Goal: Information Seeking & Learning: Learn about a topic

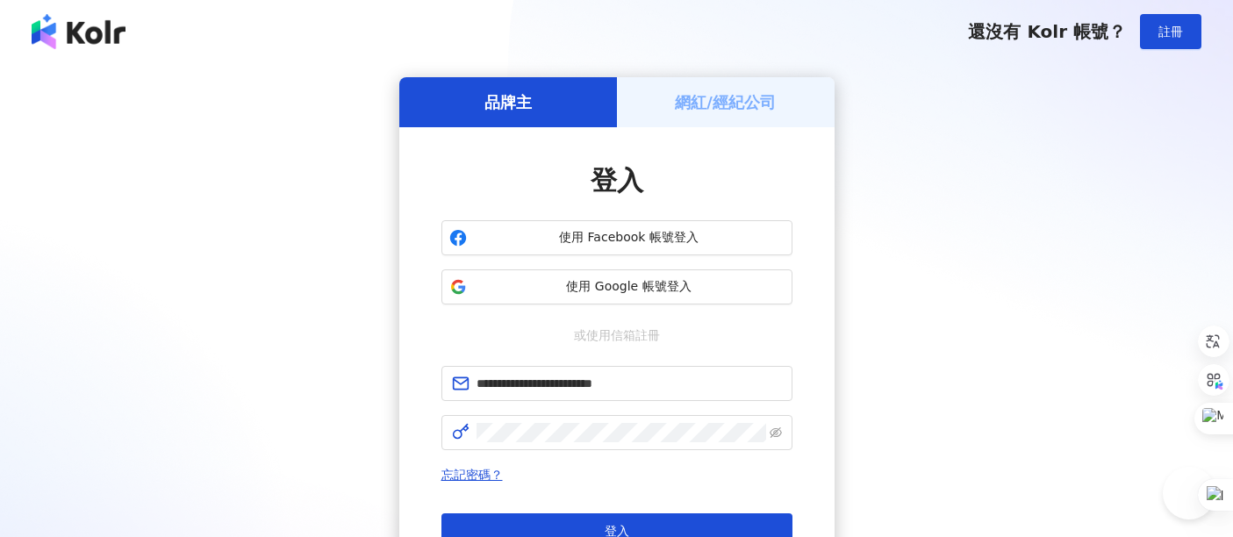
click at [649, 513] on button "登入" at bounding box center [616, 530] width 351 height 35
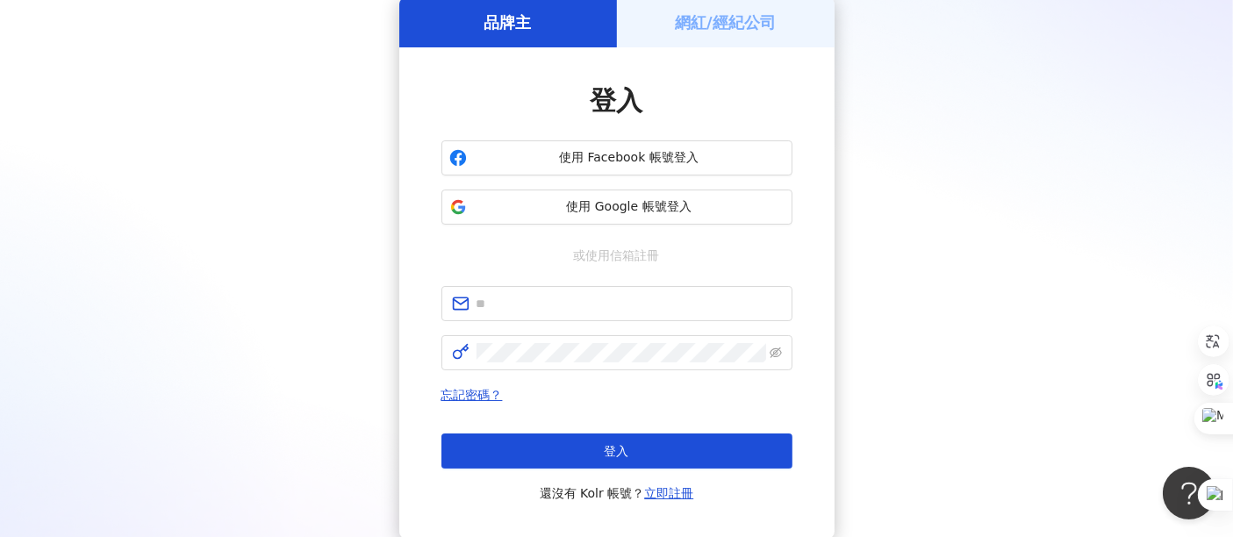
scroll to position [195, 0]
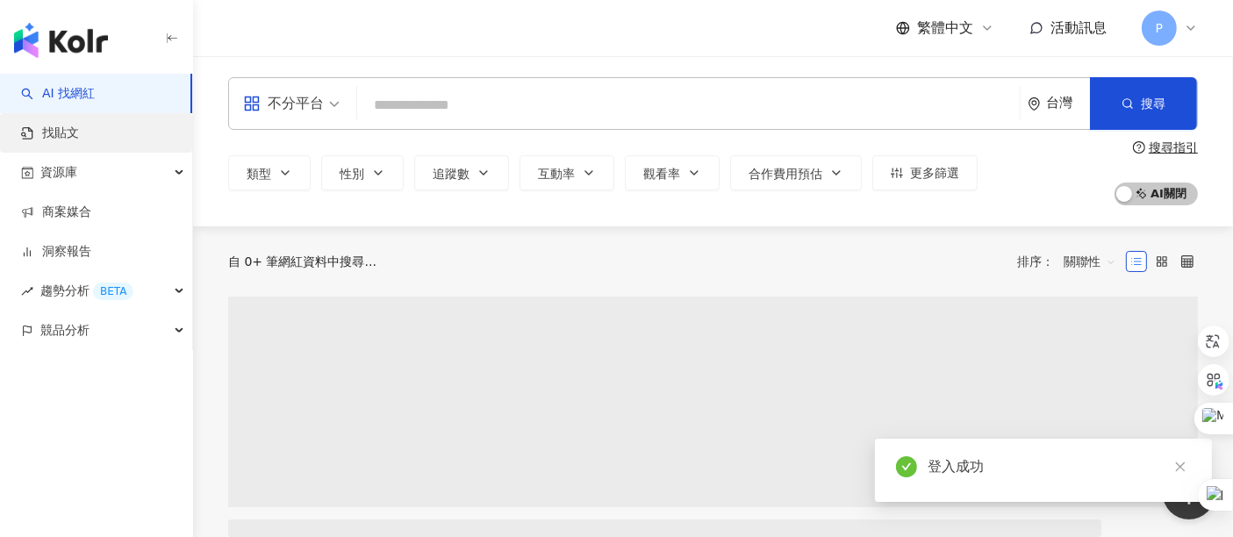
click at [79, 140] on link "找貼文" at bounding box center [50, 134] width 58 height 18
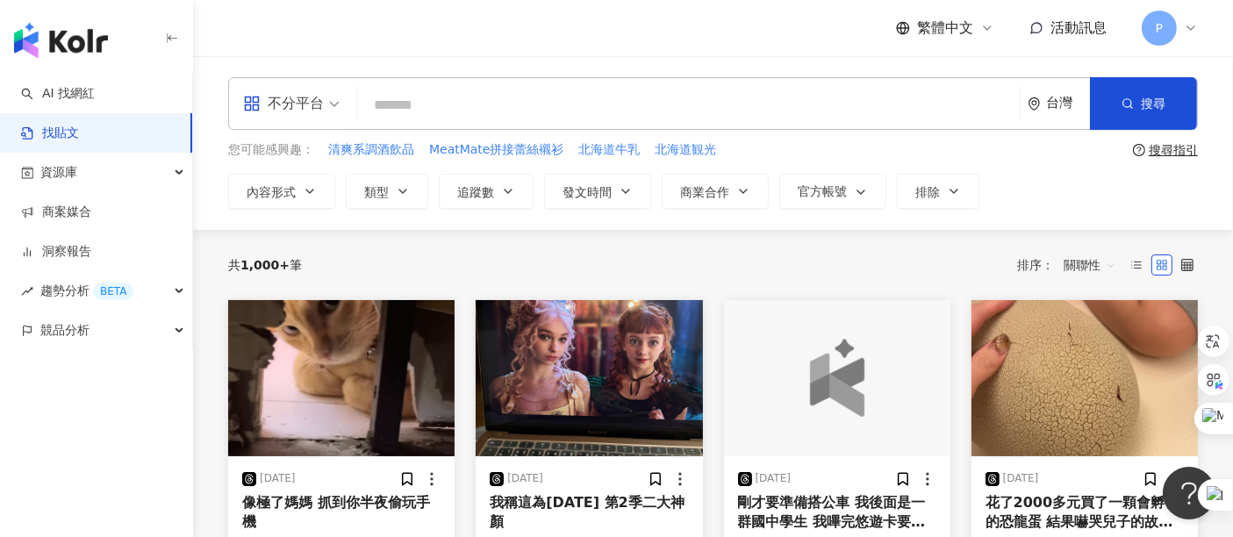
click at [563, 108] on input "search" at bounding box center [688, 105] width 648 height 38
type input "***"
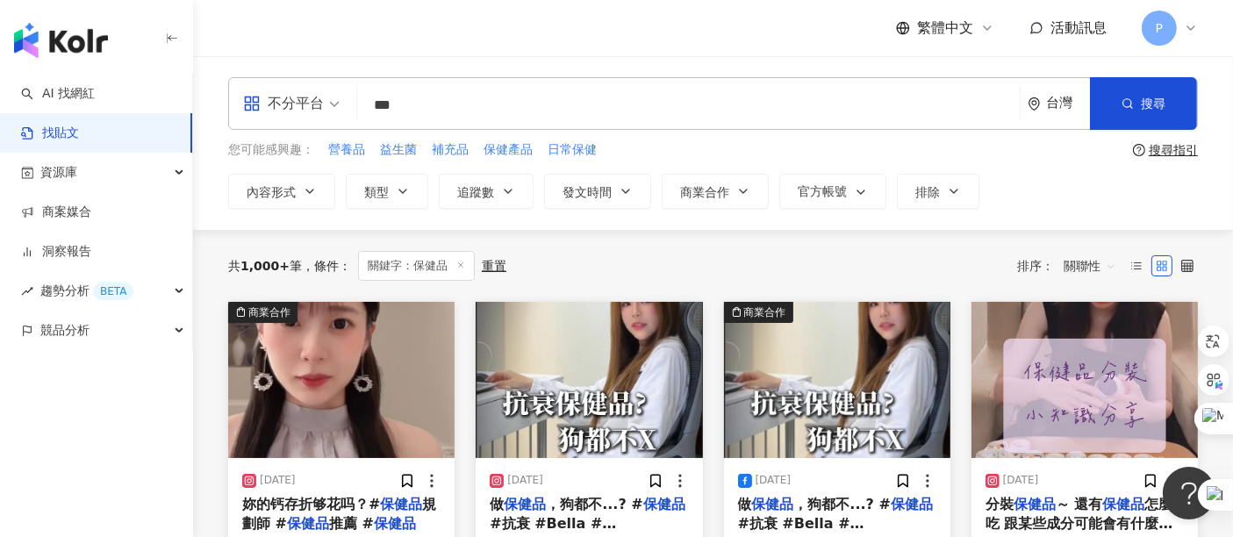
click at [1080, 272] on span "關聯性" at bounding box center [1089, 266] width 53 height 28
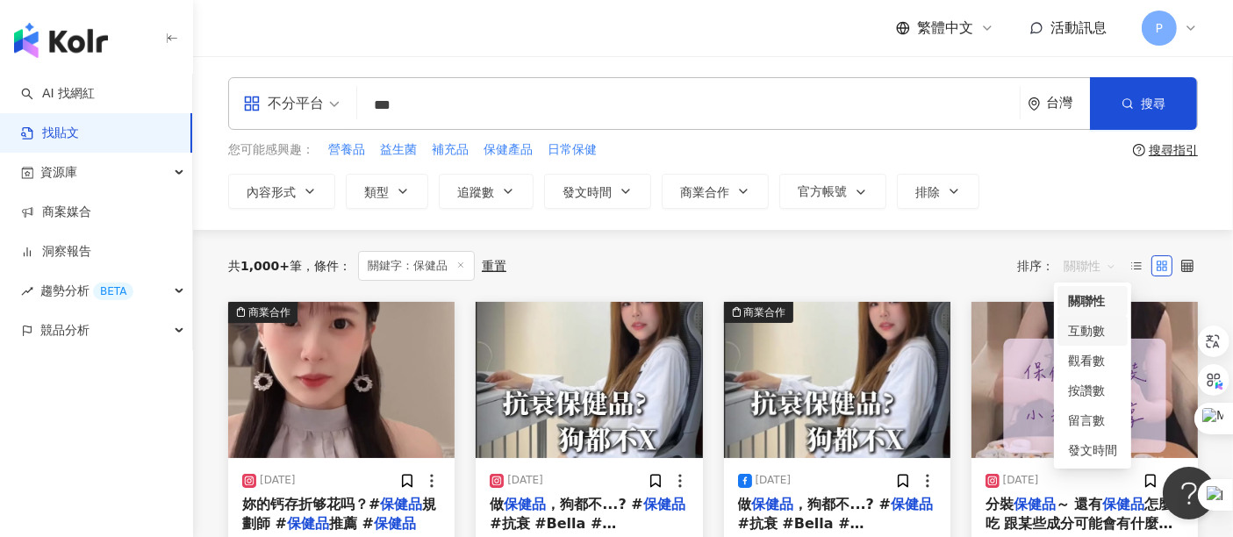
click at [1083, 342] on div "互動數" at bounding box center [1092, 331] width 70 height 30
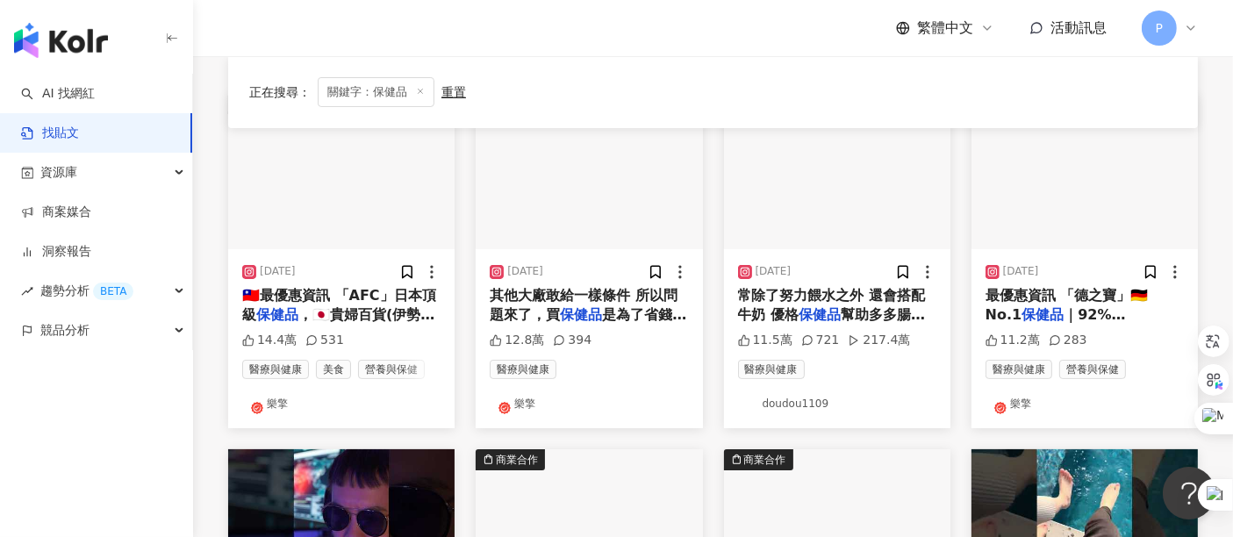
scroll to position [292, 0]
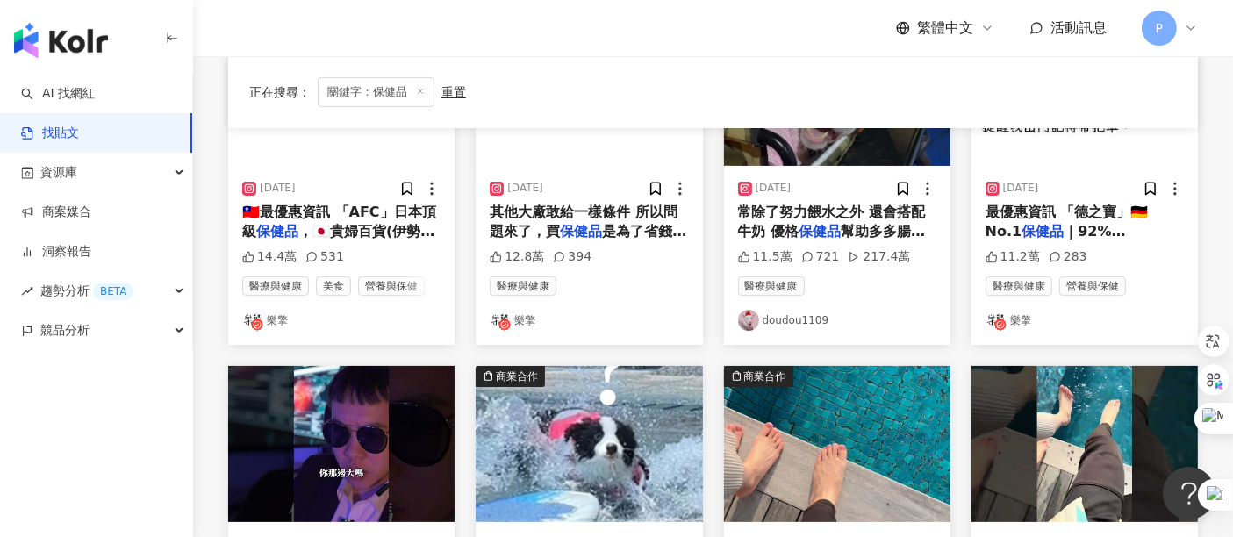
click at [328, 209] on span "🇹🇼最優惠資訊 「AFC」日本頂級" at bounding box center [339, 222] width 194 height 36
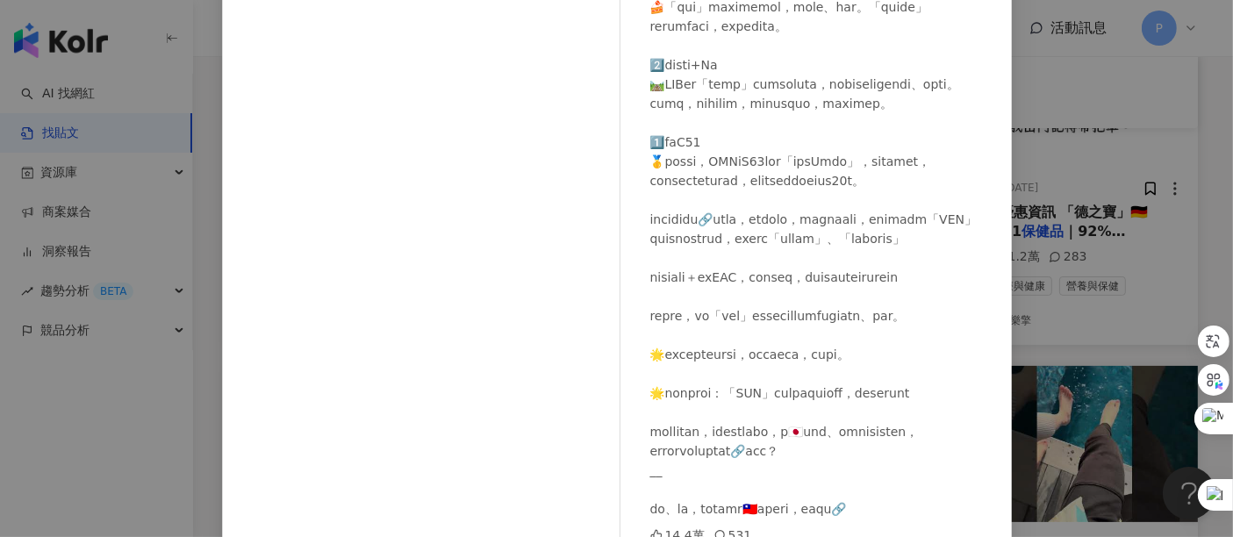
scroll to position [248, 0]
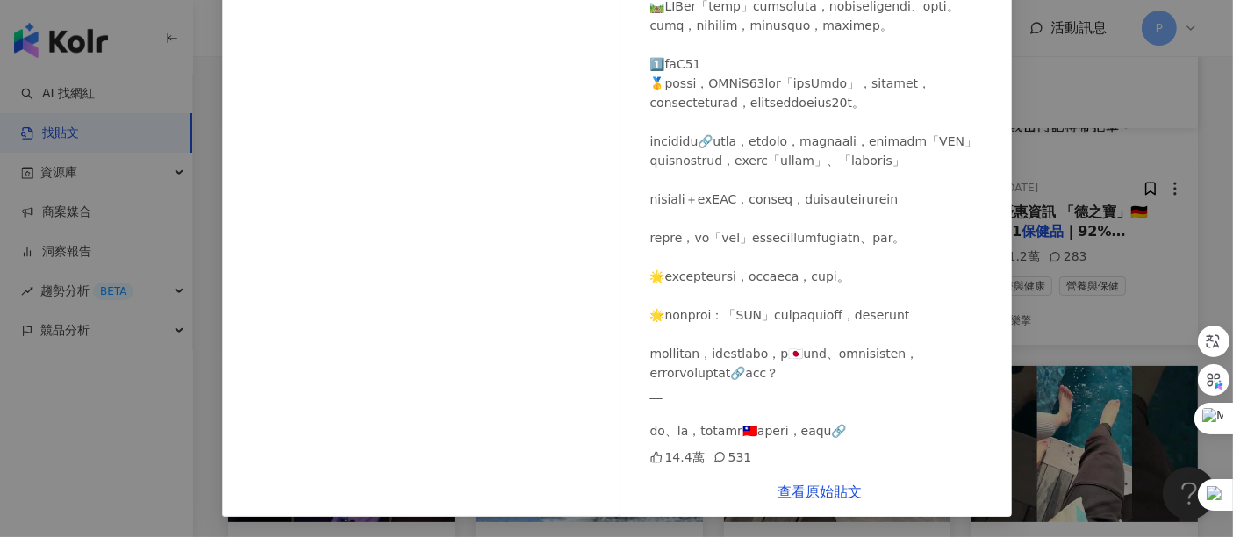
click at [1135, 256] on div "樂擎 [DATE] 14.4萬 531 查看原始貼文" at bounding box center [616, 268] width 1233 height 537
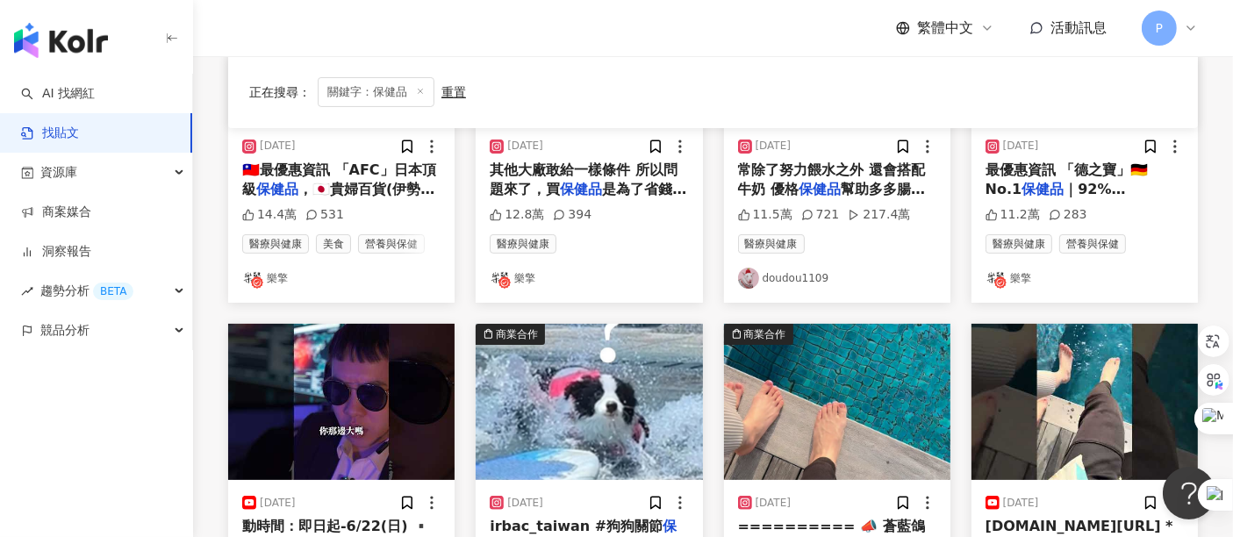
scroll to position [292, 0]
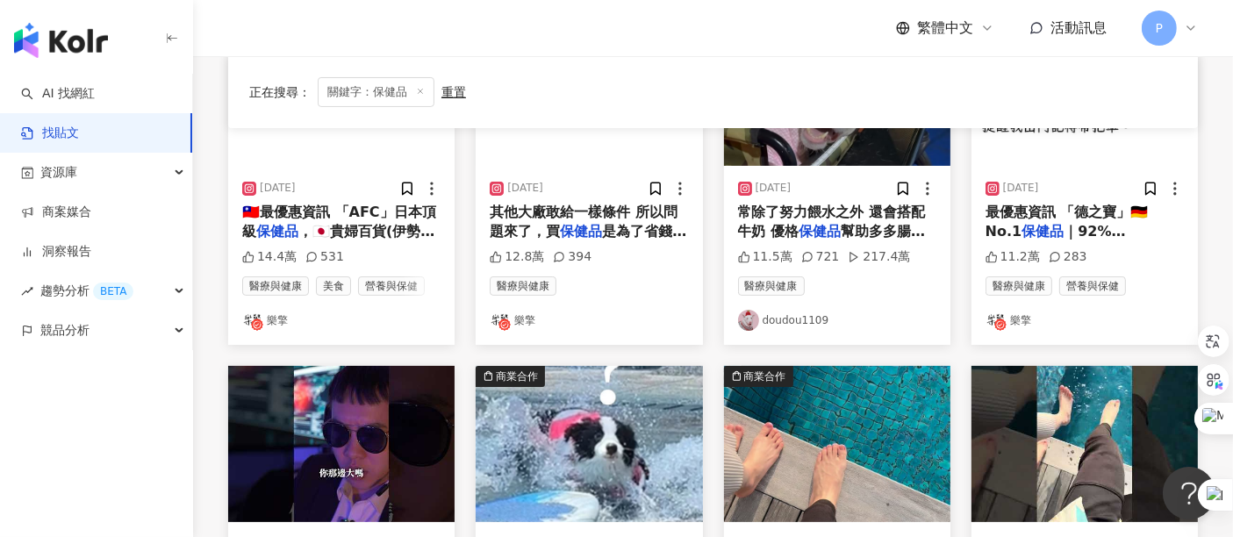
click at [812, 216] on span "常除了努力餵水之外 還會搭配牛奶 優格" at bounding box center [832, 222] width 188 height 36
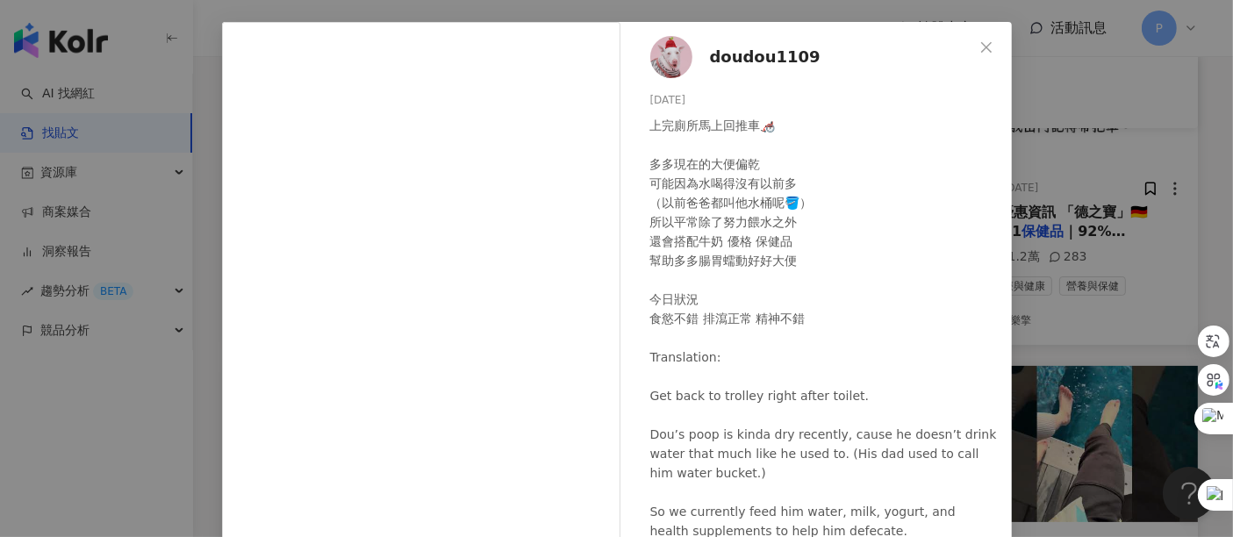
scroll to position [97, 0]
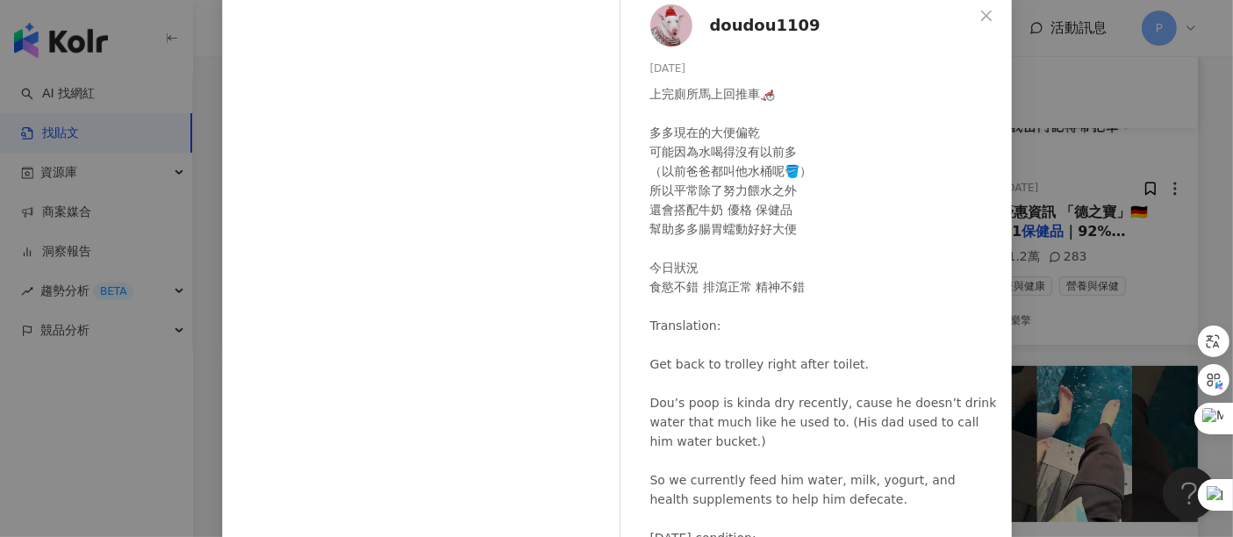
click at [1099, 229] on div "doudou1109 [DATE] 上完廁所馬上回推車🦽 多多現在的大便偏乾 可能因為水喝得沒有以前多 （以前爸爸都叫他水桶呢🪣） 所以平常除了努力餵水之外 …" at bounding box center [616, 268] width 1233 height 537
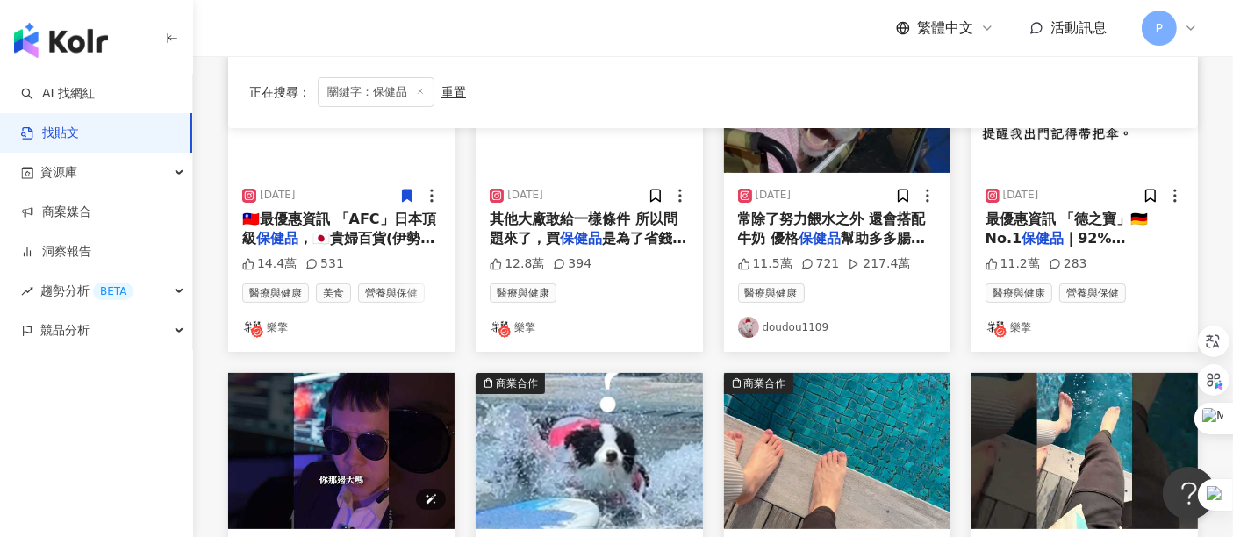
scroll to position [0, 0]
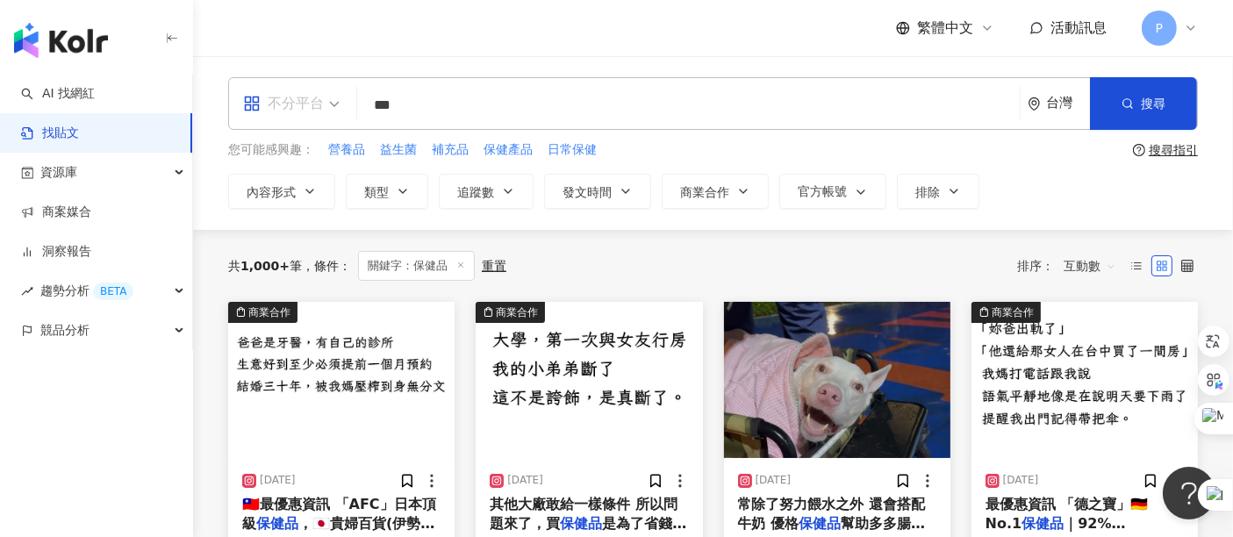
click at [300, 107] on div "不分平台" at bounding box center [283, 104] width 81 height 28
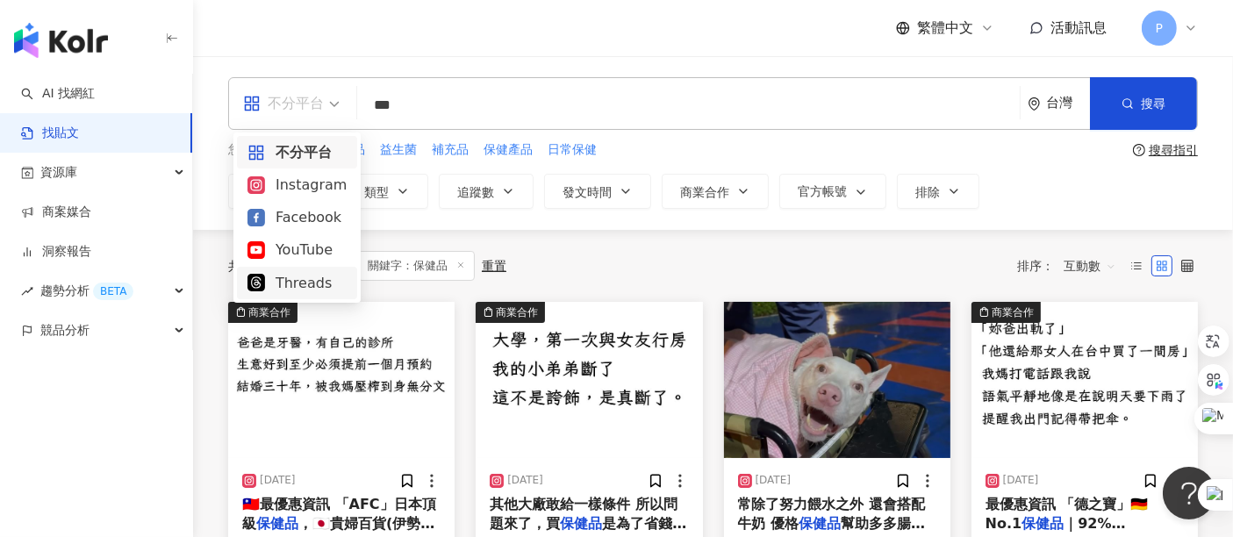
click at [314, 279] on div "Threads" at bounding box center [296, 283] width 99 height 22
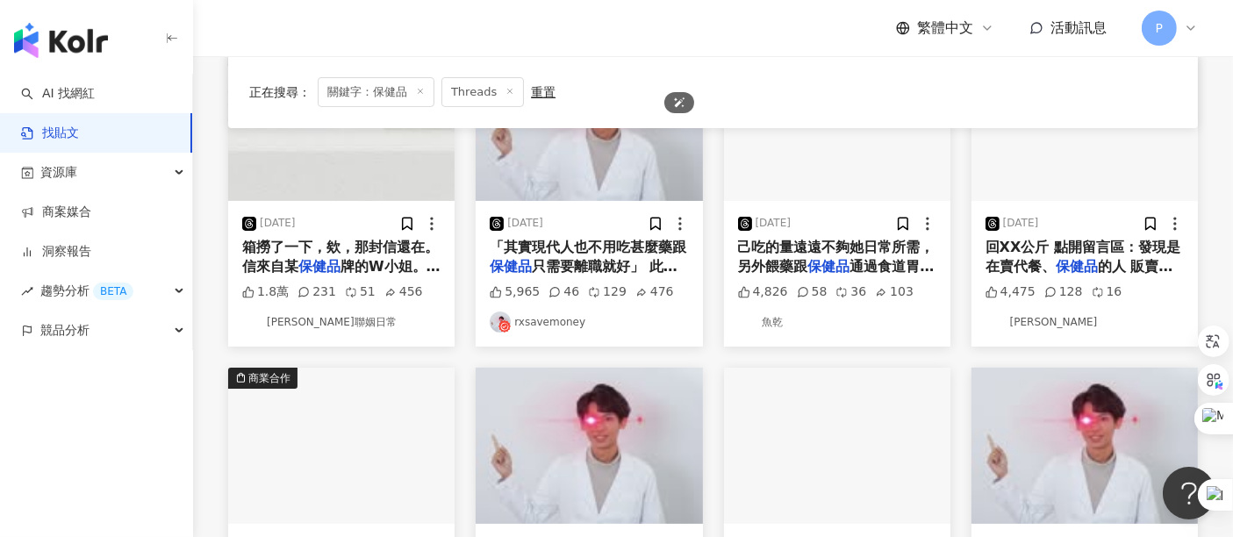
scroll to position [195, 0]
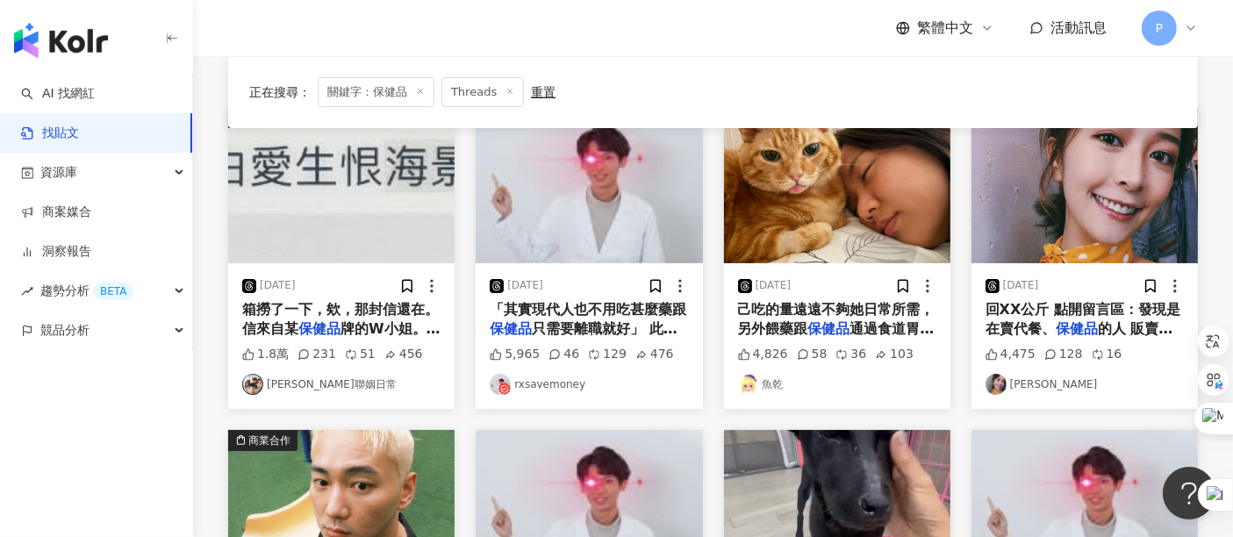
click at [559, 314] on span "「其實現代人也不用吃甚麼藥跟" at bounding box center [588, 309] width 197 height 17
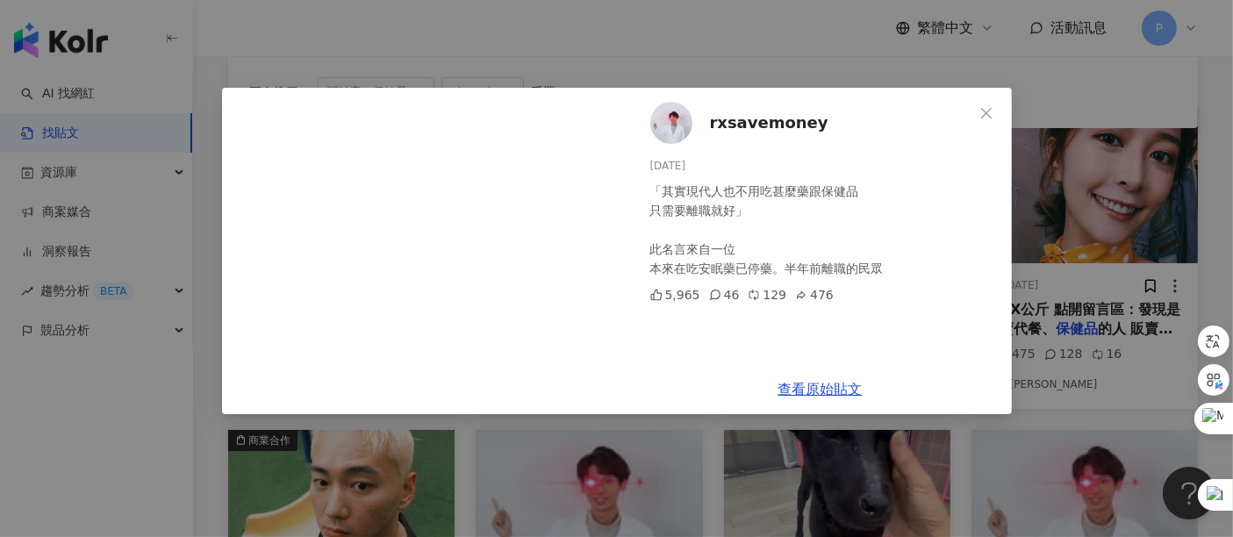
click at [727, 59] on div "rxsavemoney [DATE] 「其實現代人也不用吃甚麼藥跟保健品 只需要離職就好」 此名言來自一位 本來在吃安眠藥已停藥。半年前離職的民眾 5,965…" at bounding box center [616, 268] width 1233 height 537
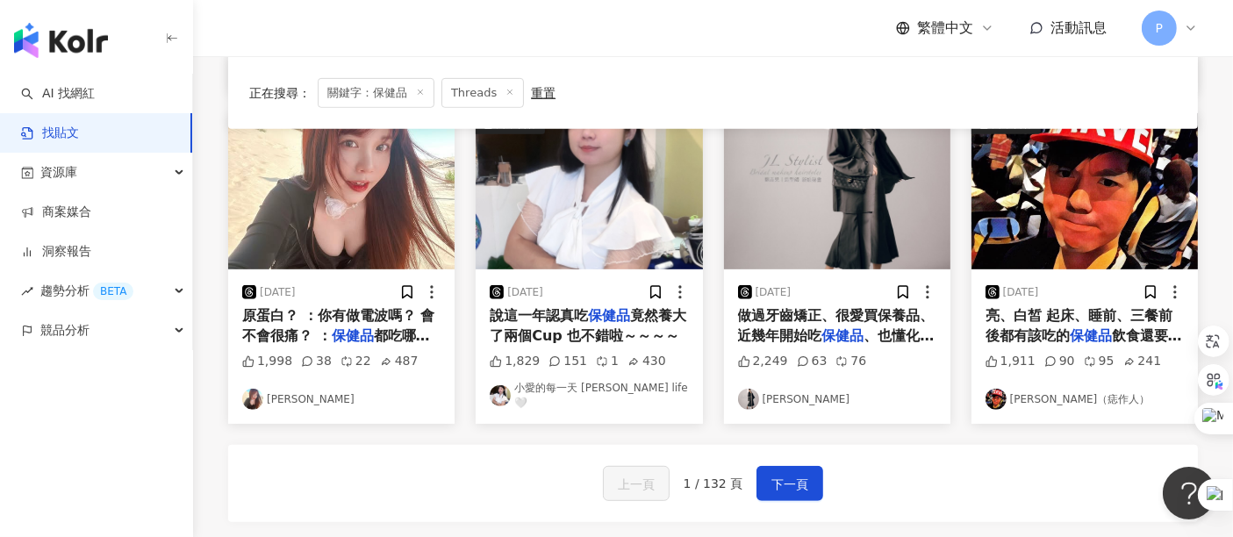
scroll to position [877, 0]
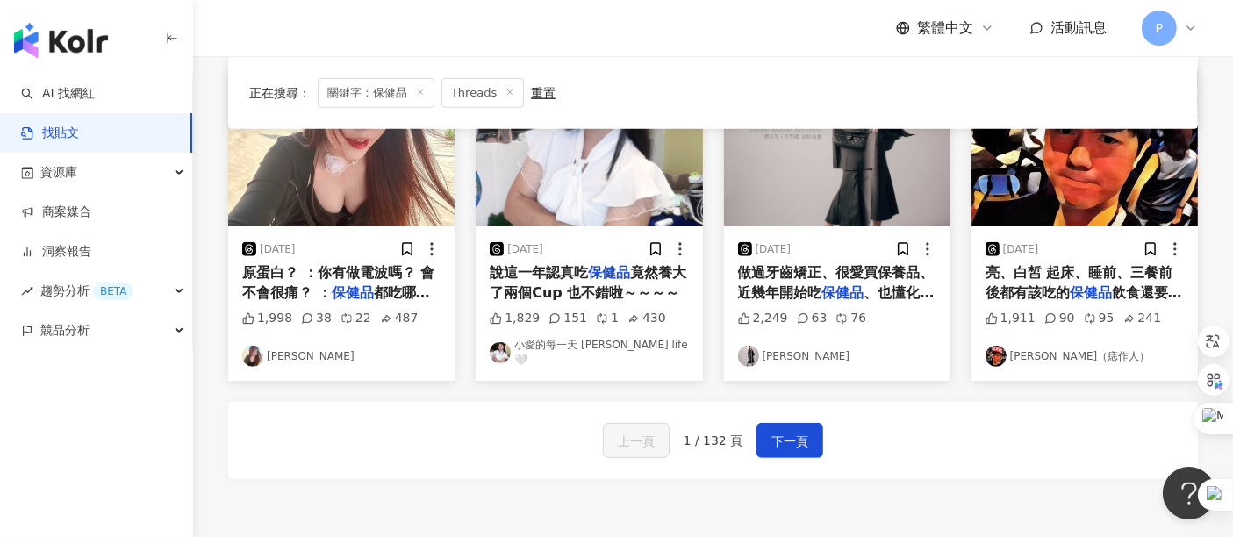
click at [907, 304] on div "[DATE] 做過牙齒矯正、很愛買保養品、近幾年開始吃 保健品 、也懂化妝精緻的精髓、在新秘界專職 2,249 63 76 [PERSON_NAME]" at bounding box center [837, 303] width 226 height 154
click at [856, 285] on mark "保健品" at bounding box center [843, 292] width 42 height 17
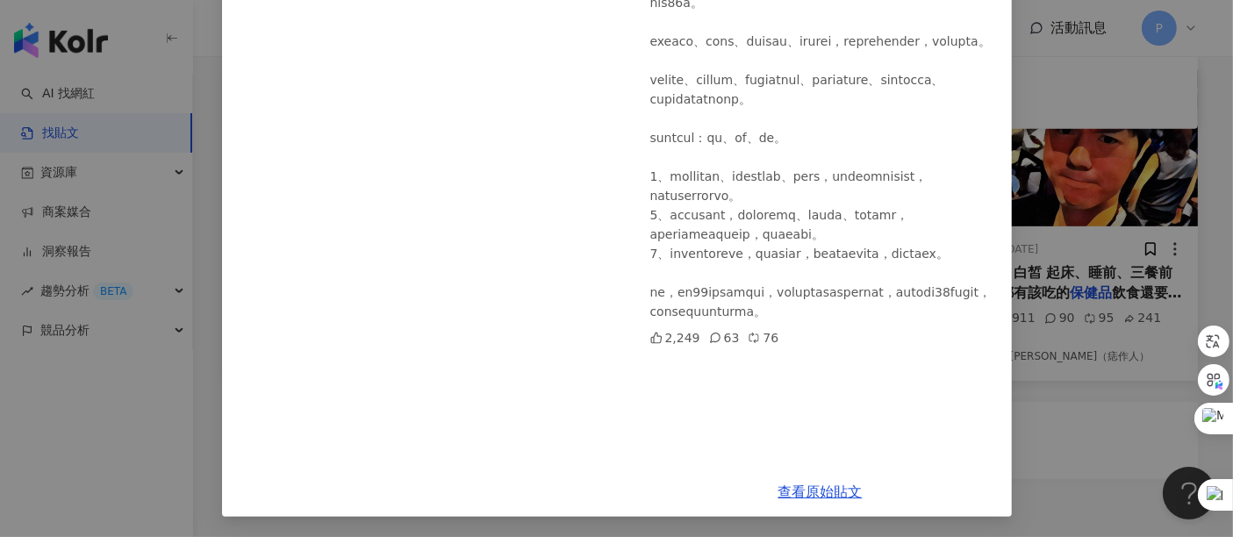
scroll to position [975, 0]
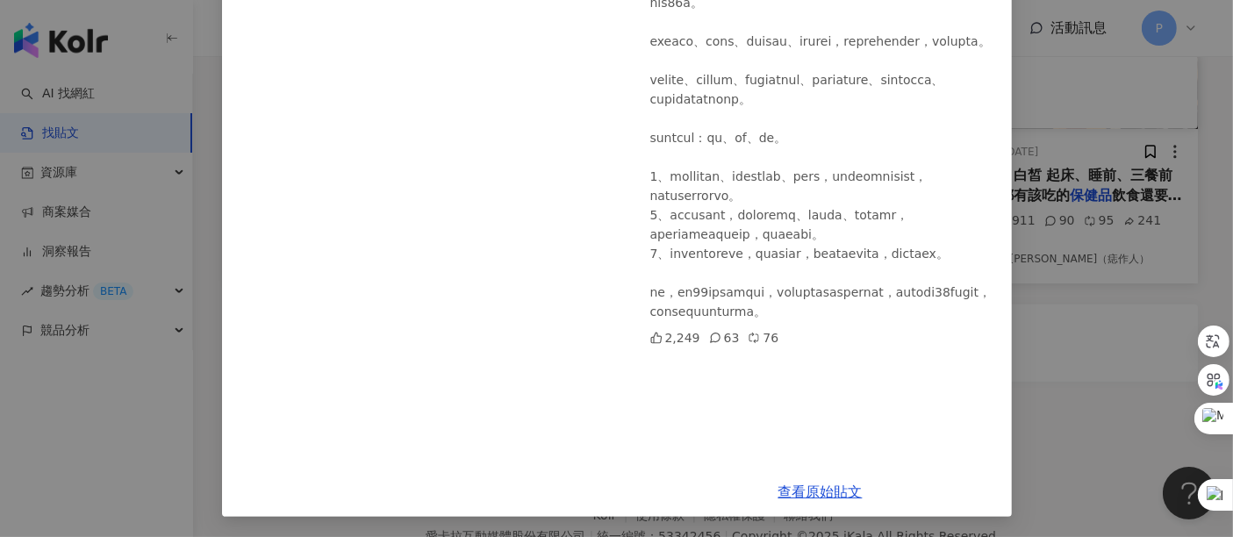
click at [1024, 344] on div "劉吉兒 [DATE] 2,249 63 76 查看原始貼文" at bounding box center [616, 268] width 1233 height 537
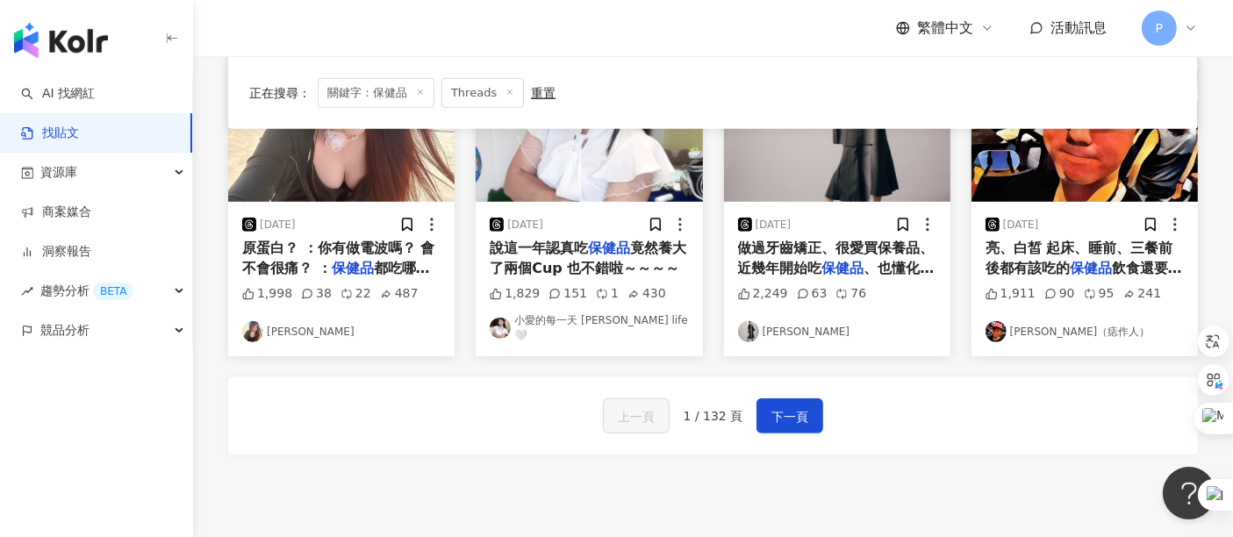
scroll to position [877, 0]
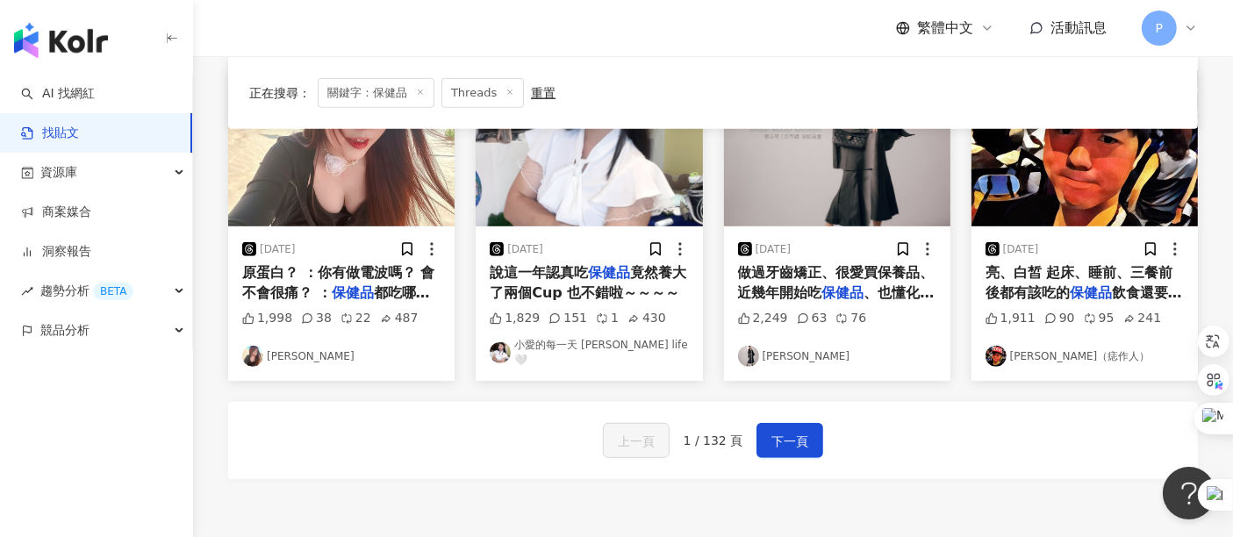
click at [1071, 276] on span "亮、白皙 起床、睡前、三餐前後都有該吃的" at bounding box center [1079, 282] width 188 height 36
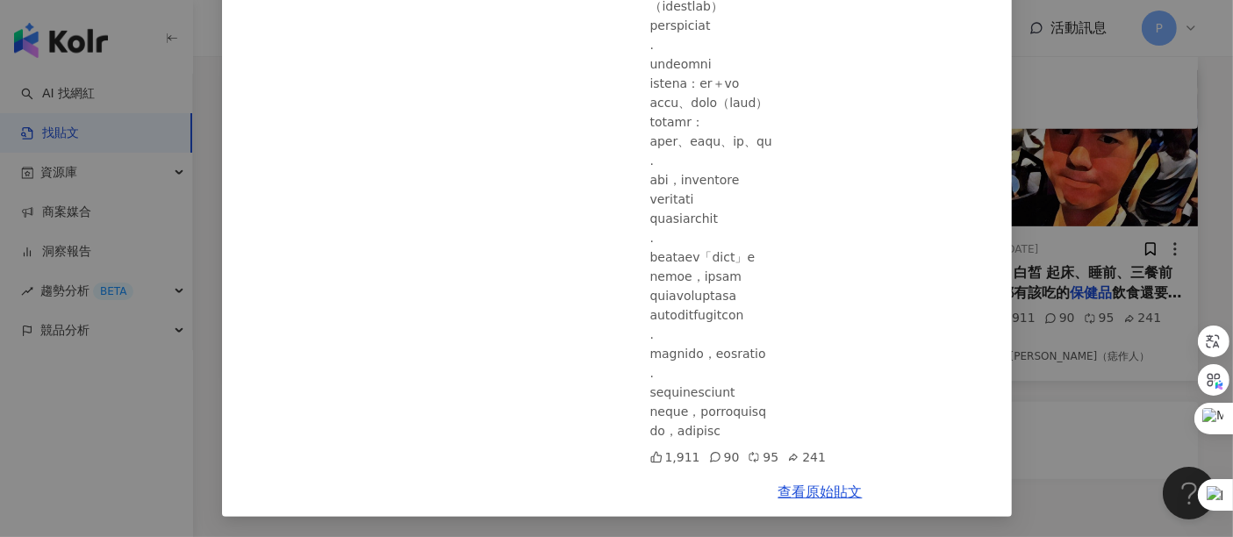
click at [1009, 459] on div "[PERSON_NAME]（痣作人） [DATE] 1,911 90 95 241 查看原始貼文" at bounding box center [616, 268] width 1233 height 537
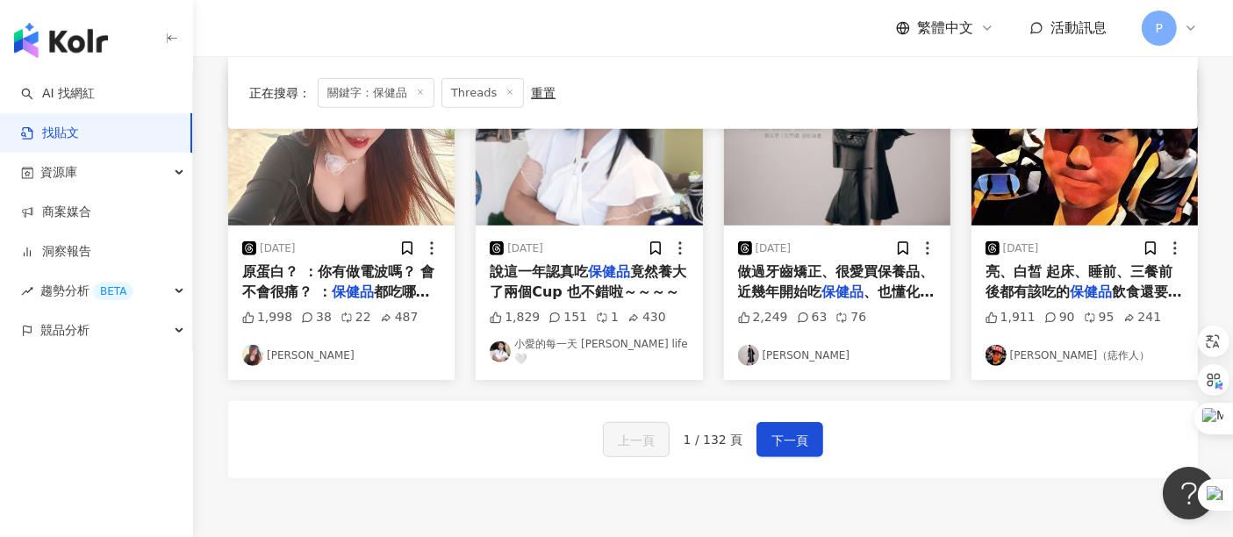
scroll to position [975, 0]
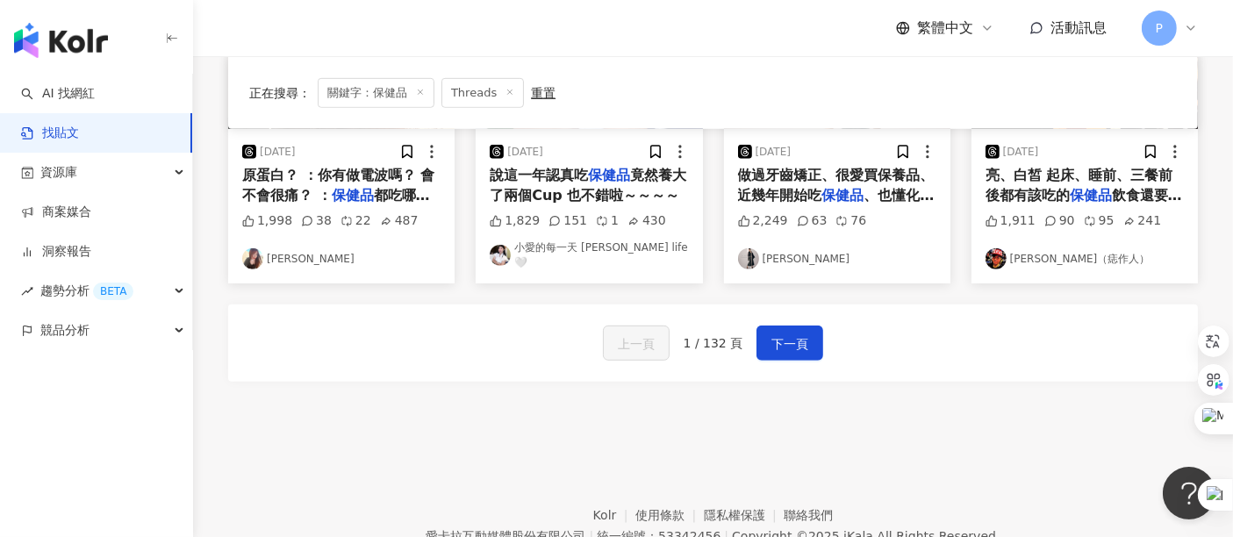
click at [774, 351] on div "上一頁 1 / 132 頁 下一頁" at bounding box center [713, 342] width 970 height 77
click at [778, 344] on span "下一頁" at bounding box center [789, 343] width 37 height 21
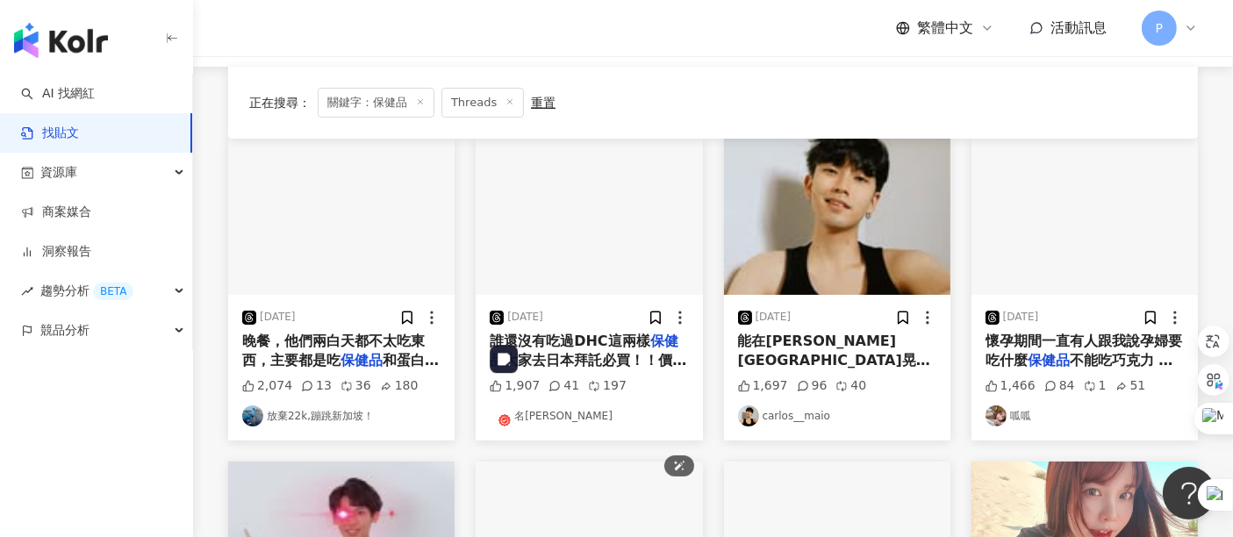
scroll to position [292, 0]
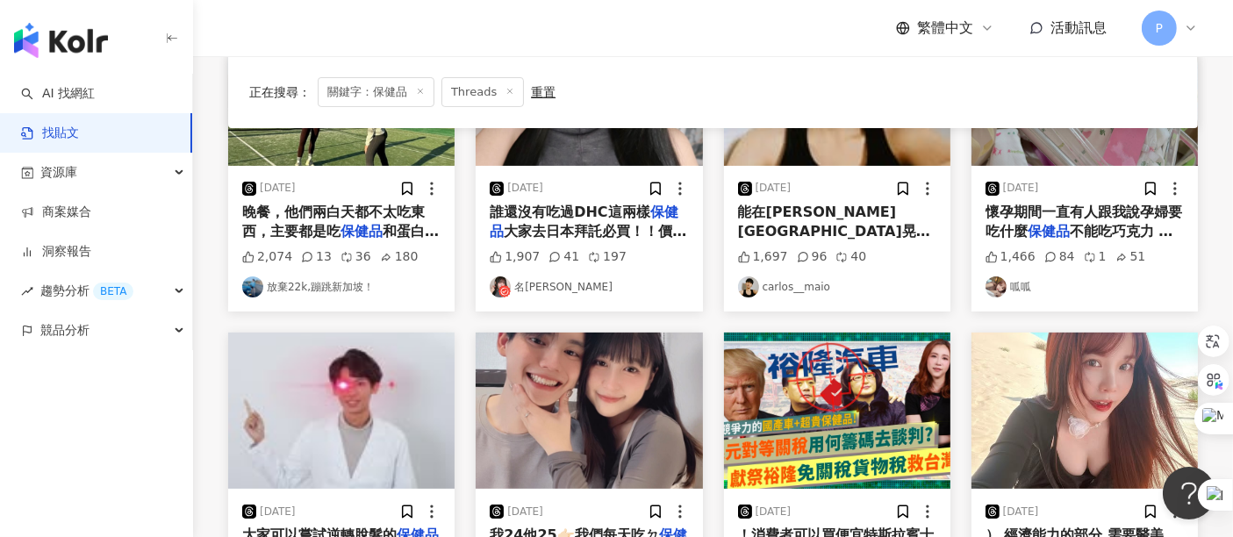
click at [645, 238] on span "大家去日本拜託必買！！價差超大 藍莓精華真的拯救看電腦眼痠超有用 維他命C我後來吃持久型更有感 推爆欸" at bounding box center [588, 260] width 197 height 75
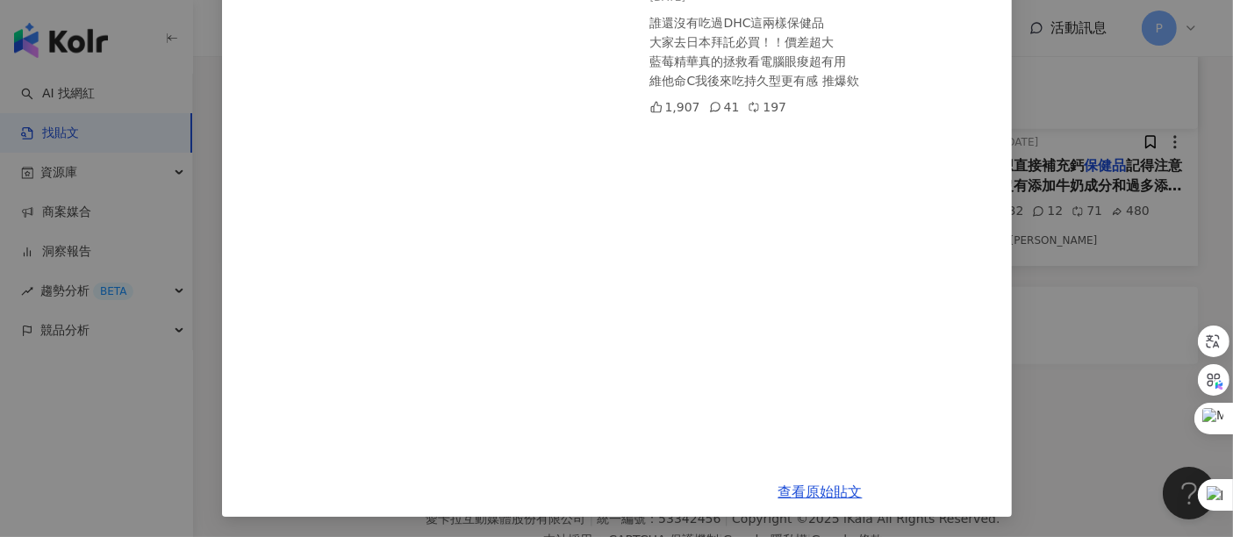
scroll to position [1048, 0]
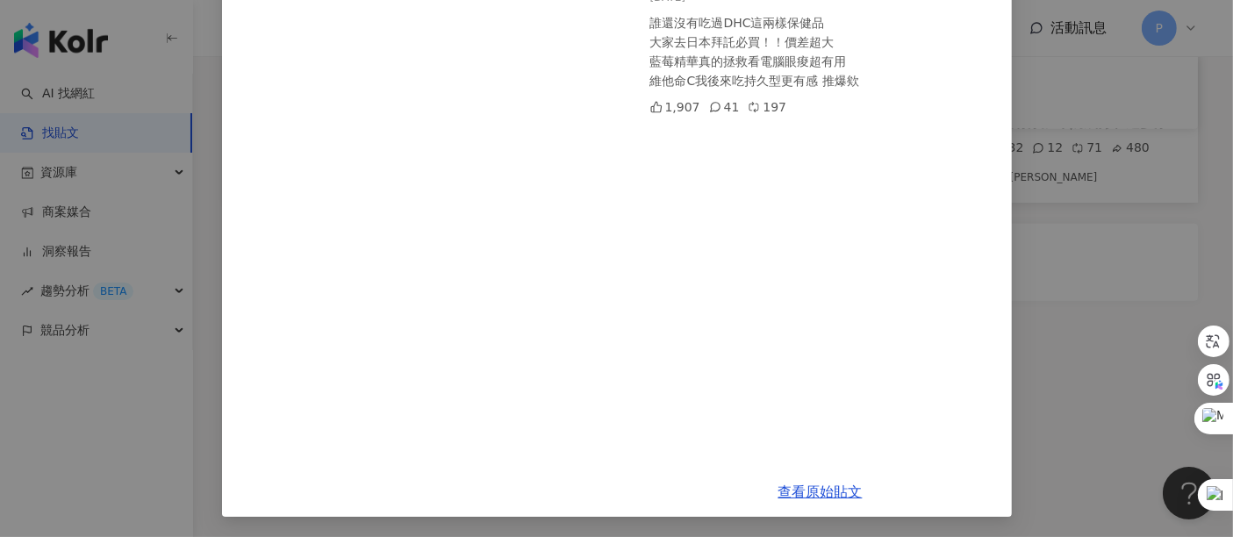
click at [1089, 248] on div "名[PERSON_NAME] [DATE] 誰還沒有吃過DHC這兩樣保健品 大家去日本拜託必買！！價差超大 藍莓精華真的拯救看電腦眼痠超有用 維他命C我後來吃…" at bounding box center [616, 268] width 1233 height 537
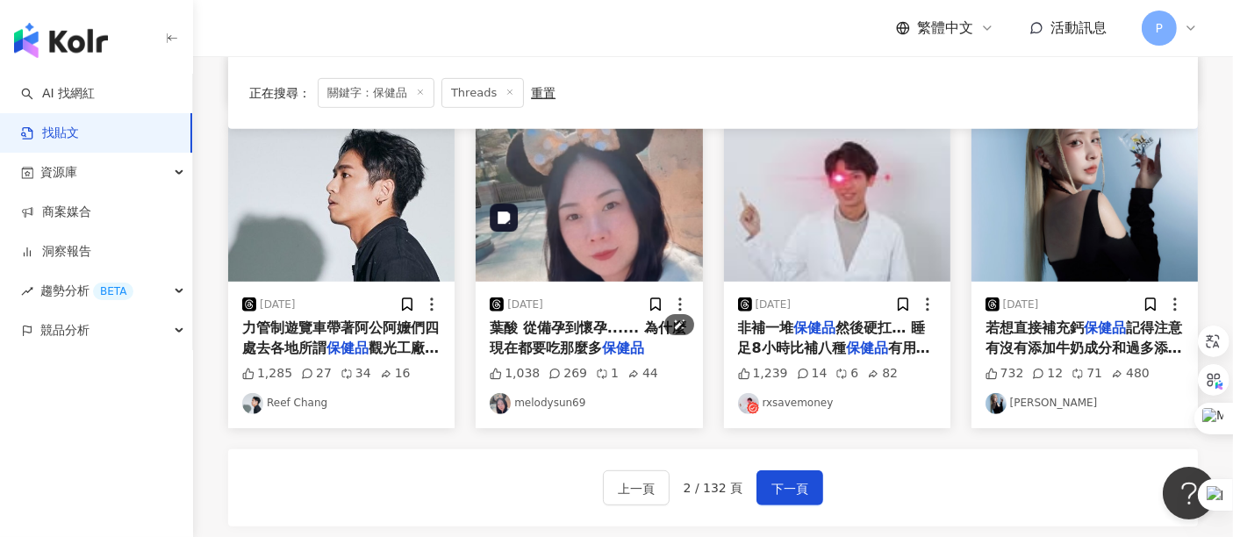
scroll to position [853, 0]
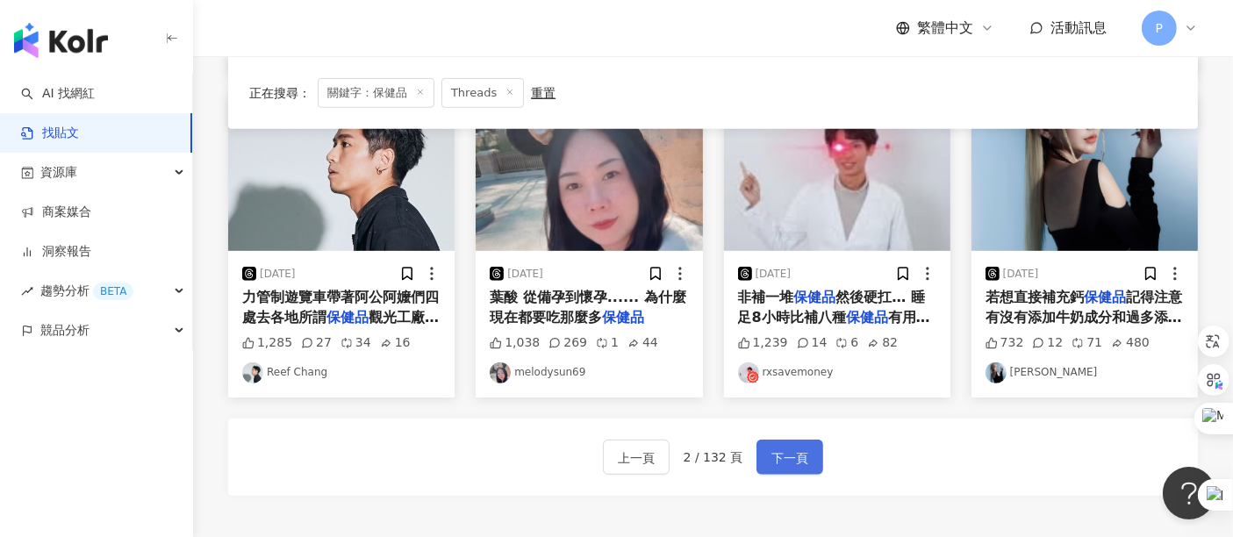
click at [782, 448] on span "下一頁" at bounding box center [789, 458] width 37 height 21
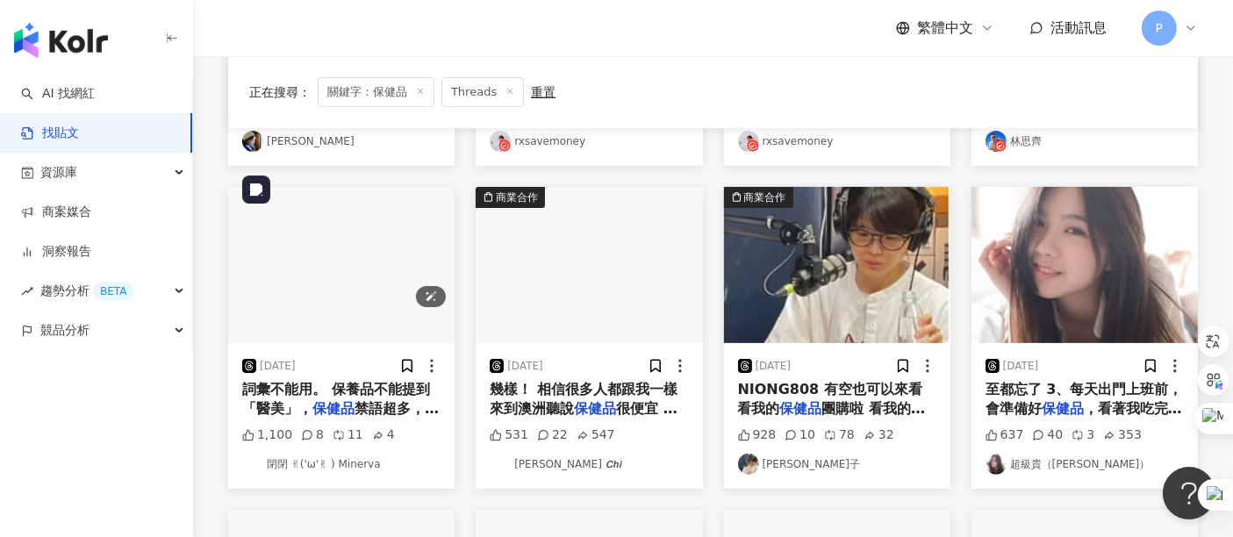
scroll to position [366, 0]
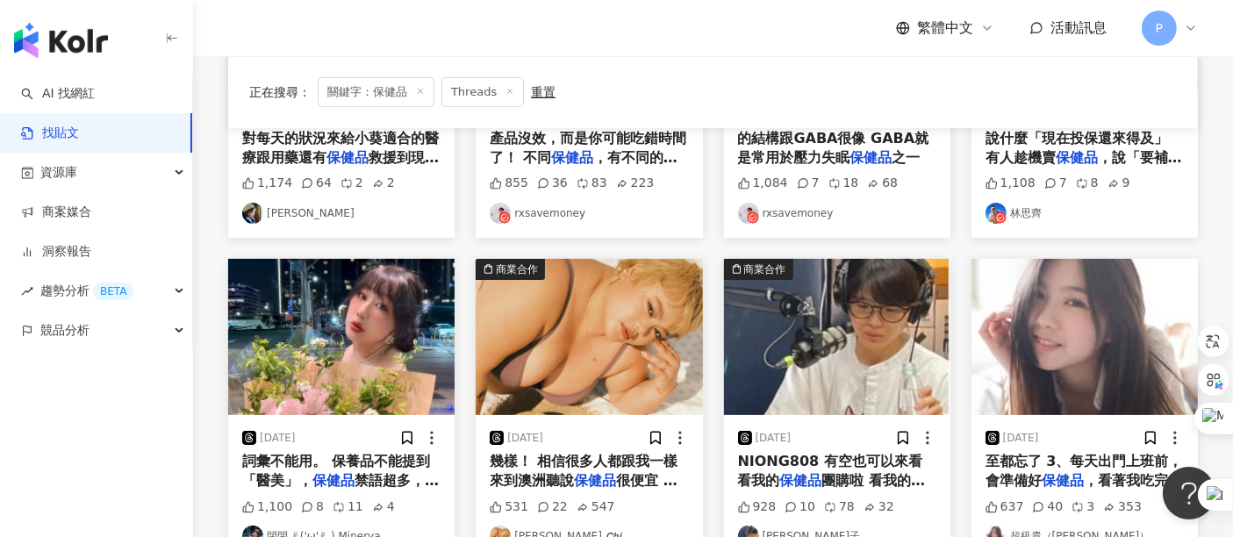
click at [368, 468] on span "詞彙不能用。 保養品不能提到「醫美」，" at bounding box center [336, 471] width 188 height 36
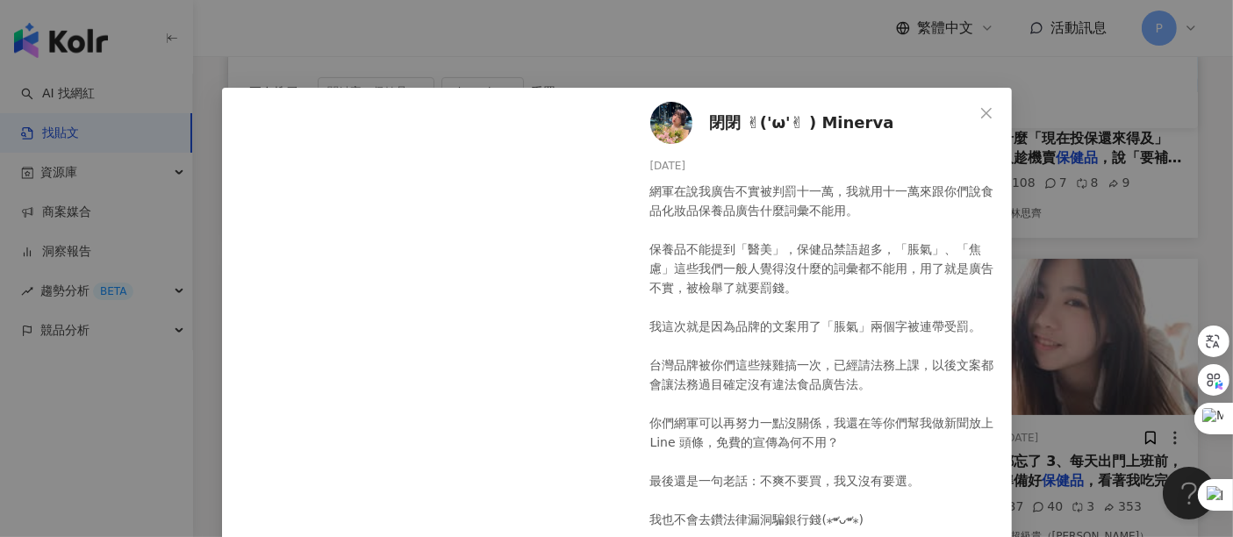
scroll to position [97, 0]
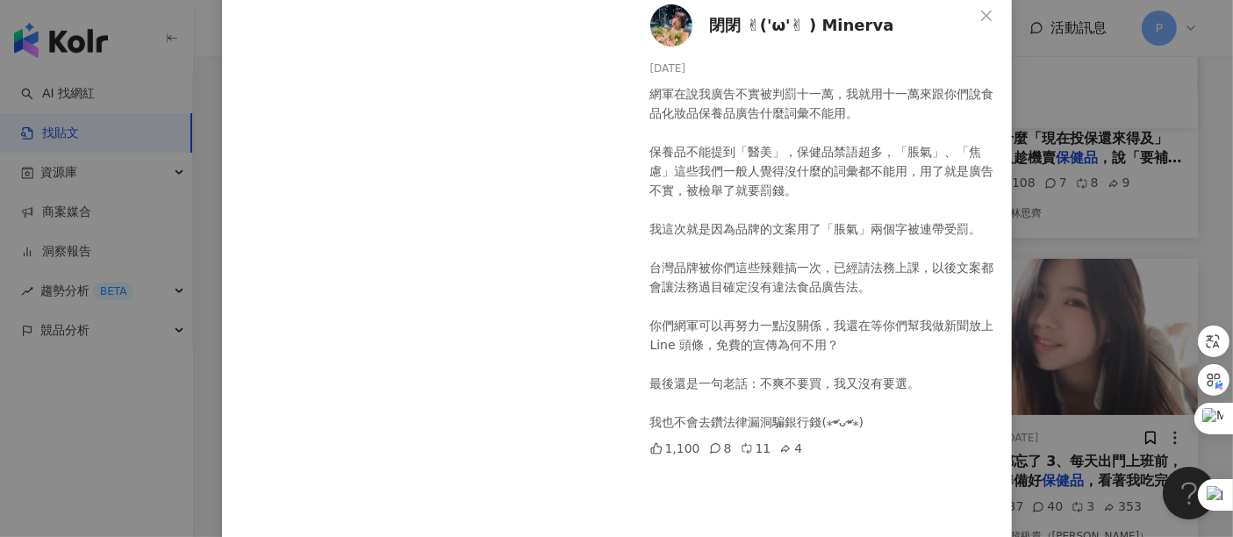
click at [1208, 188] on div "閉閉 ✌︎('ω'✌︎ ) Minerva [DATE] 網軍在說我廣告不實被判罰十一萬，我就用十一萬來跟你們說食品化妝品保養品廣告什麼詞彙不能用。 保養品不…" at bounding box center [616, 268] width 1233 height 537
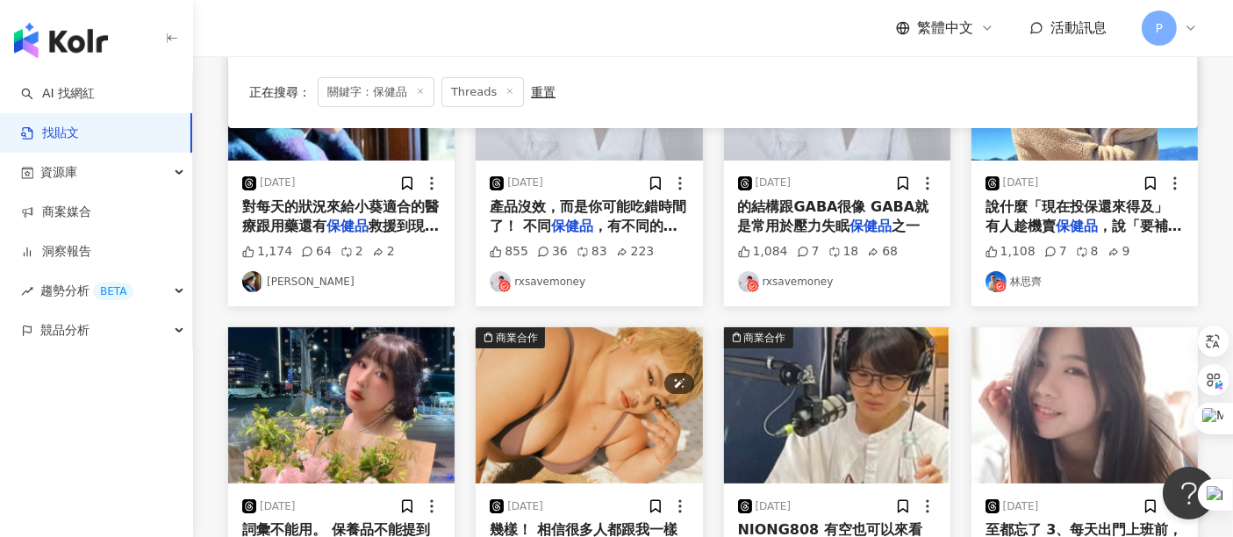
scroll to position [0, 0]
